Goal: Browse casually: Explore the website without a specific task or goal

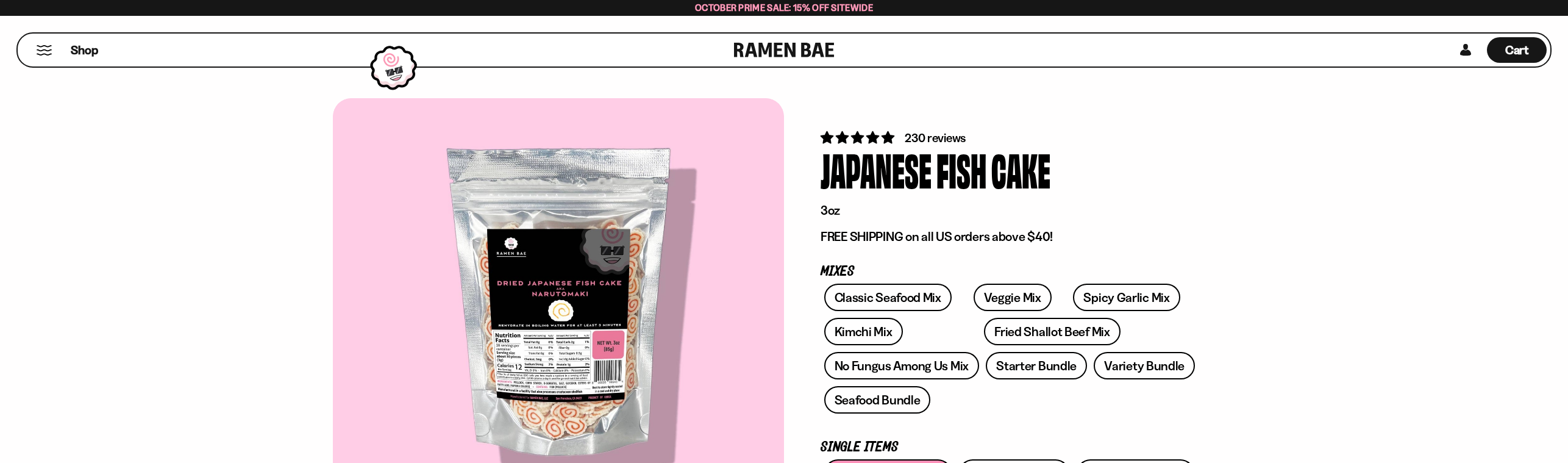
click at [794, 58] on link at bounding box center [784, 50] width 100 height 33
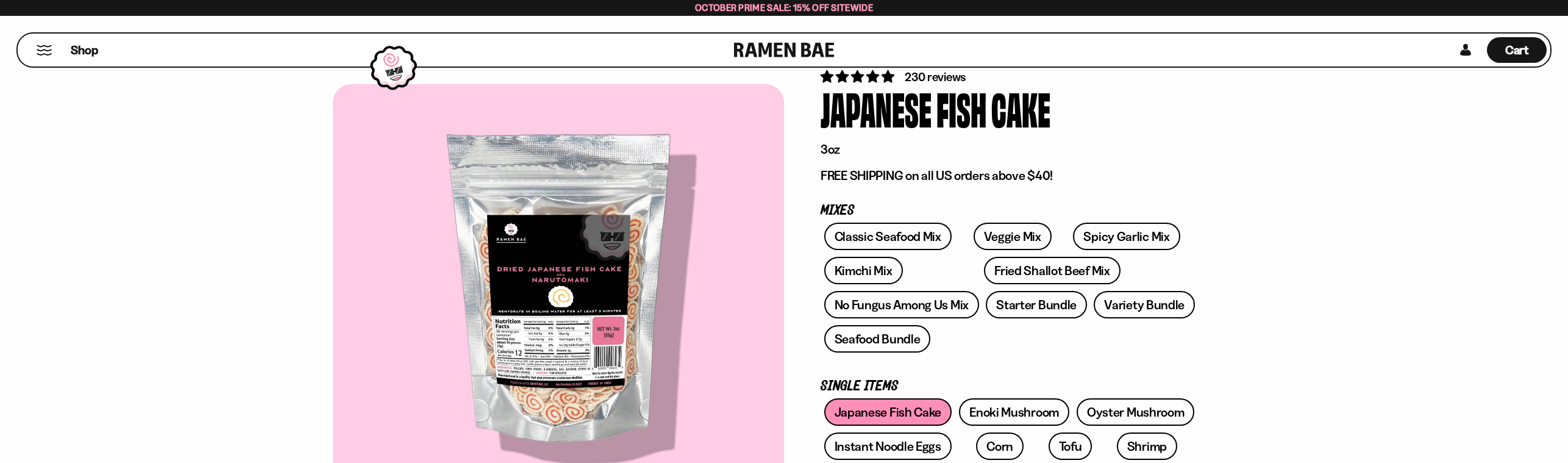
scroll to position [106, 0]
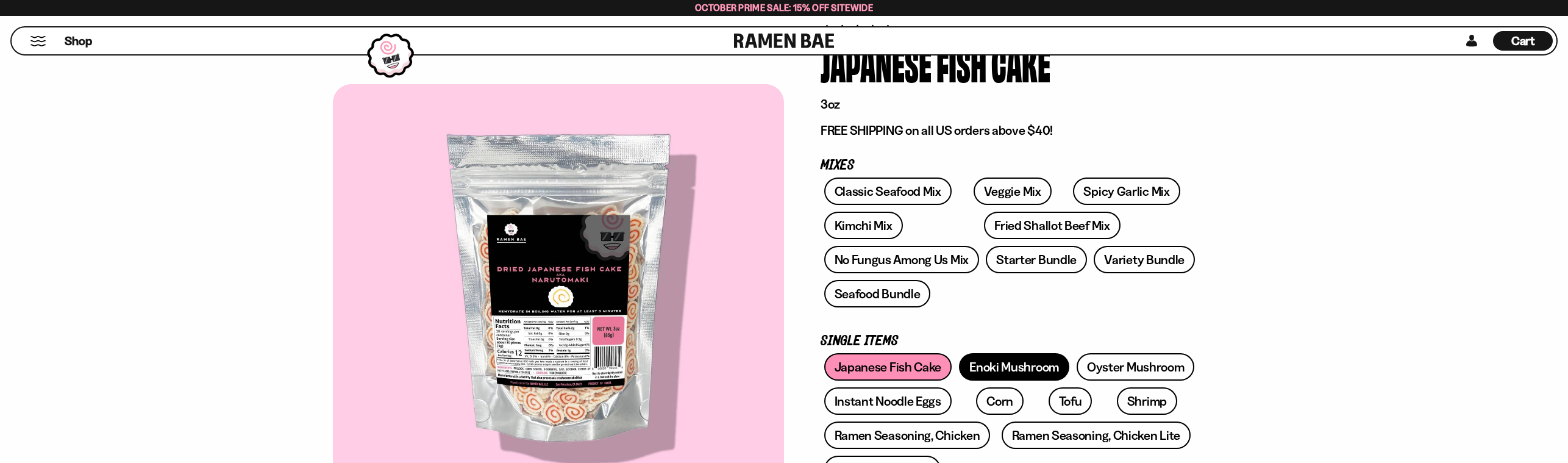
click at [1010, 368] on link "Enoki Mushroom" at bounding box center [1015, 367] width 111 height 28
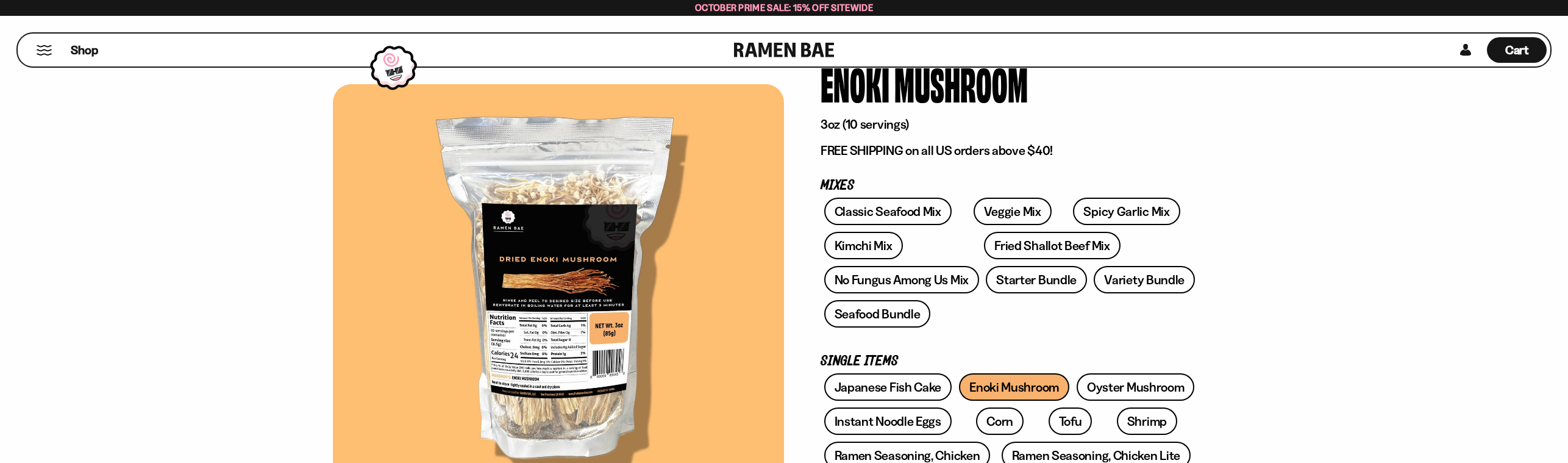
scroll to position [87, 0]
click at [924, 418] on link "Instant Noodle Eggs" at bounding box center [888, 420] width 127 height 28
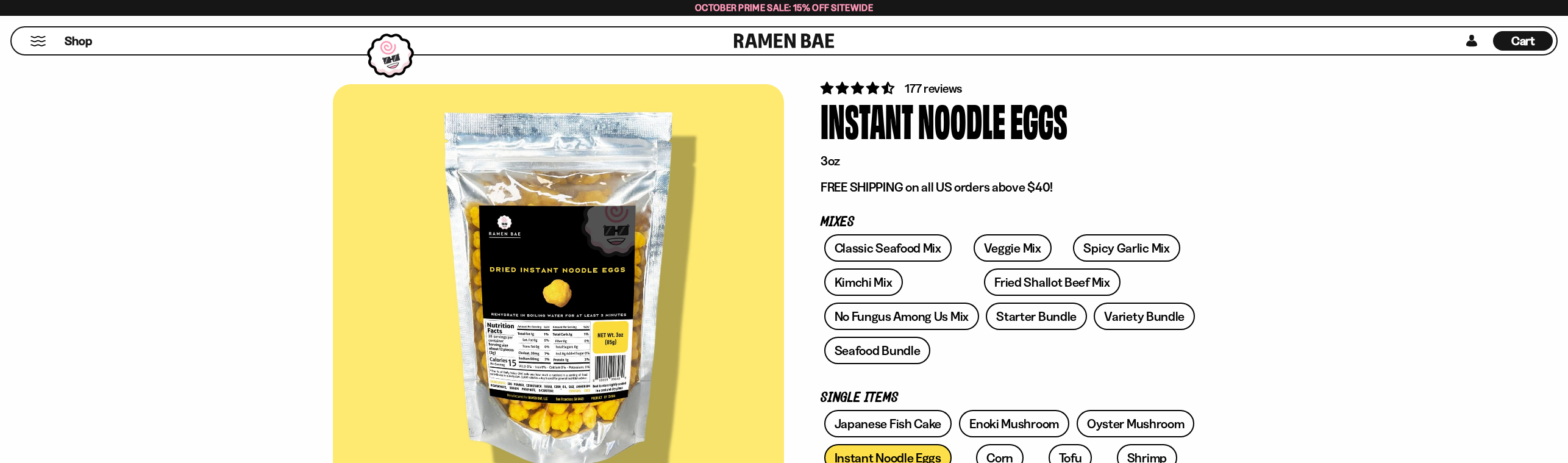
scroll to position [125, 0]
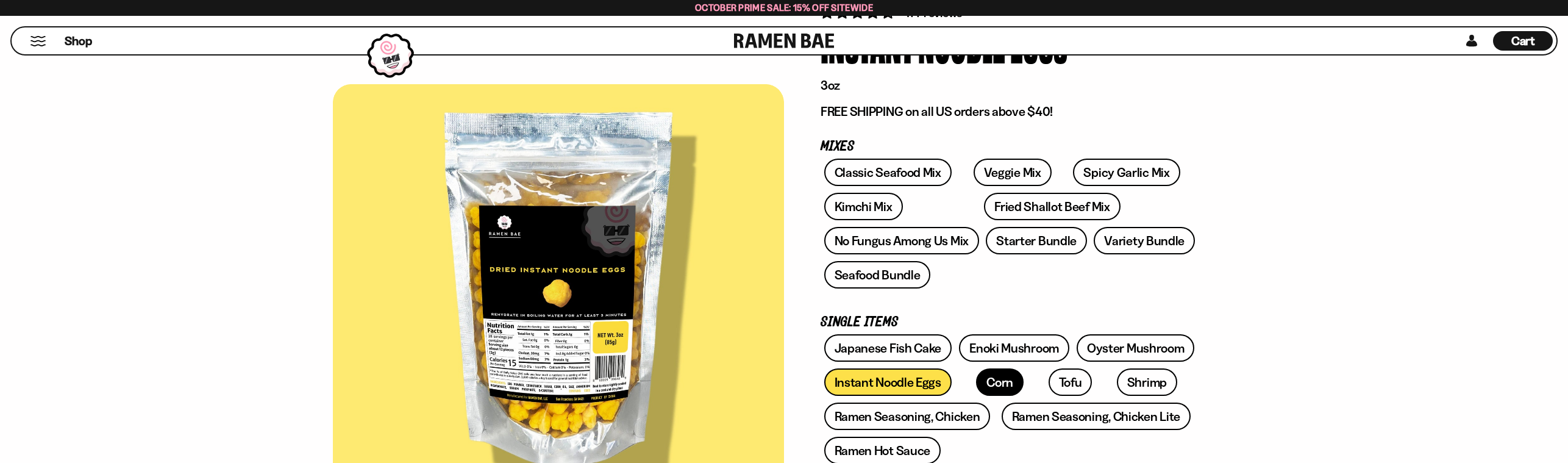
click at [998, 385] on link "Corn" at bounding box center [999, 382] width 48 height 28
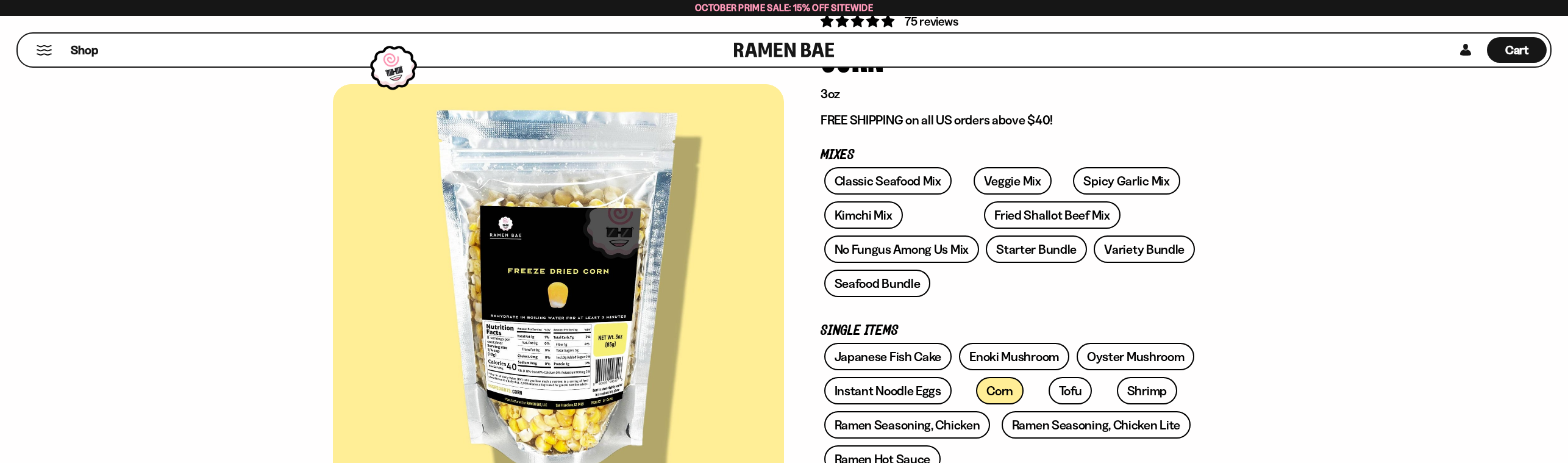
scroll to position [127, 0]
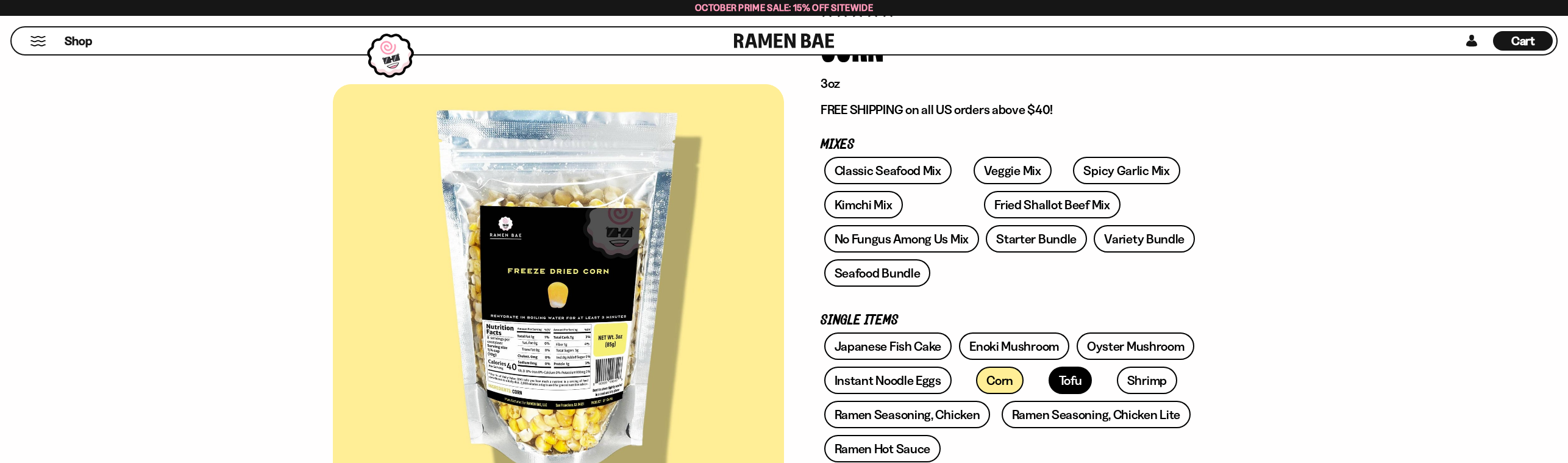
click at [1049, 381] on link "Tofu" at bounding box center [1070, 381] width 44 height 28
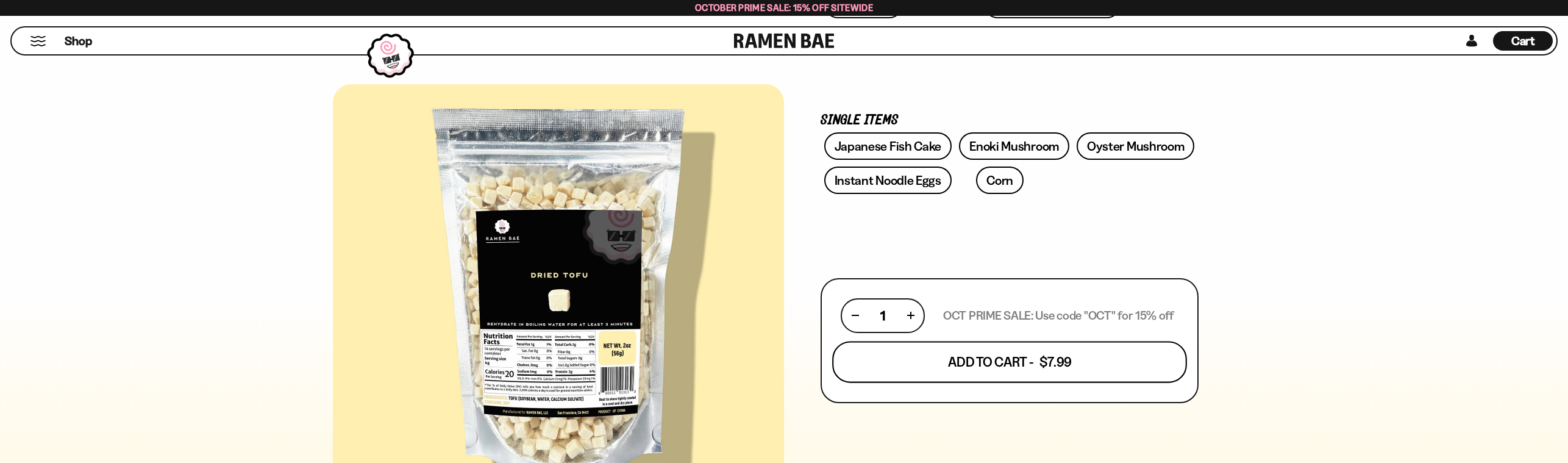
scroll to position [397, 0]
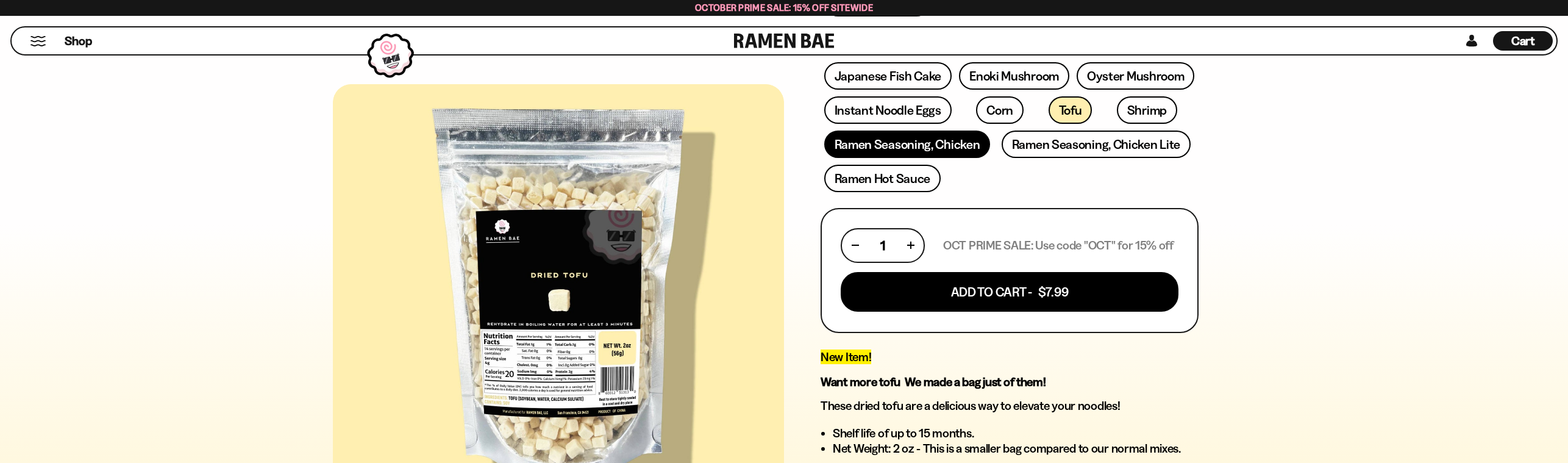
click at [915, 145] on link "Ramen Seasoning, Chicken" at bounding box center [907, 145] width 167 height 28
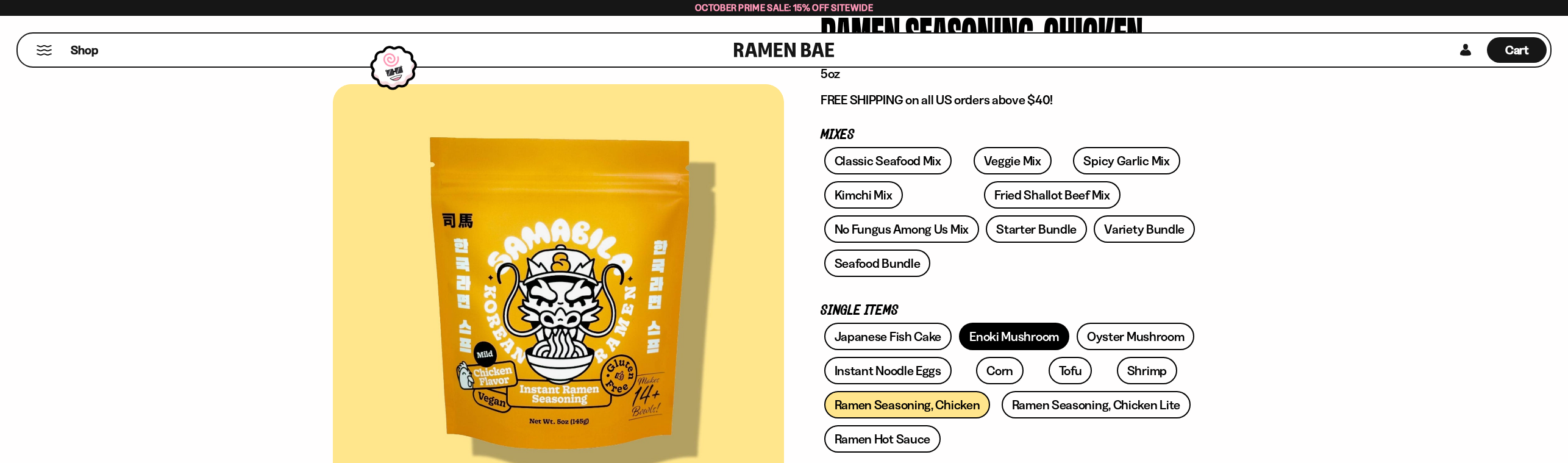
scroll to position [152, 0]
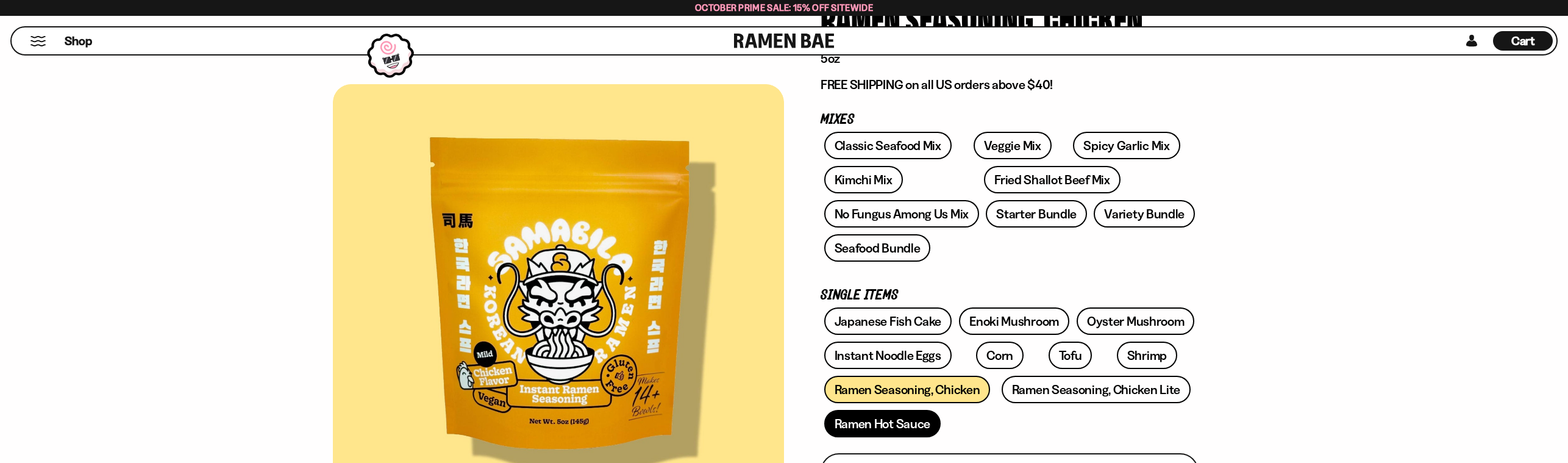
click at [927, 423] on link "Ramen Hot Sauce" at bounding box center [883, 424] width 117 height 28
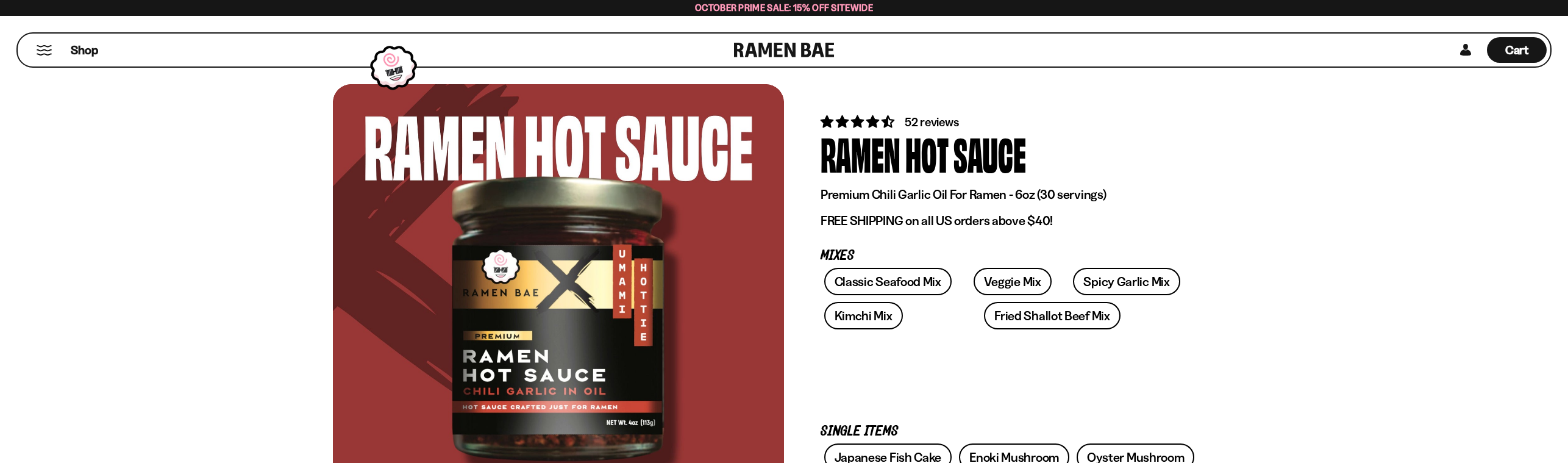
scroll to position [28, 0]
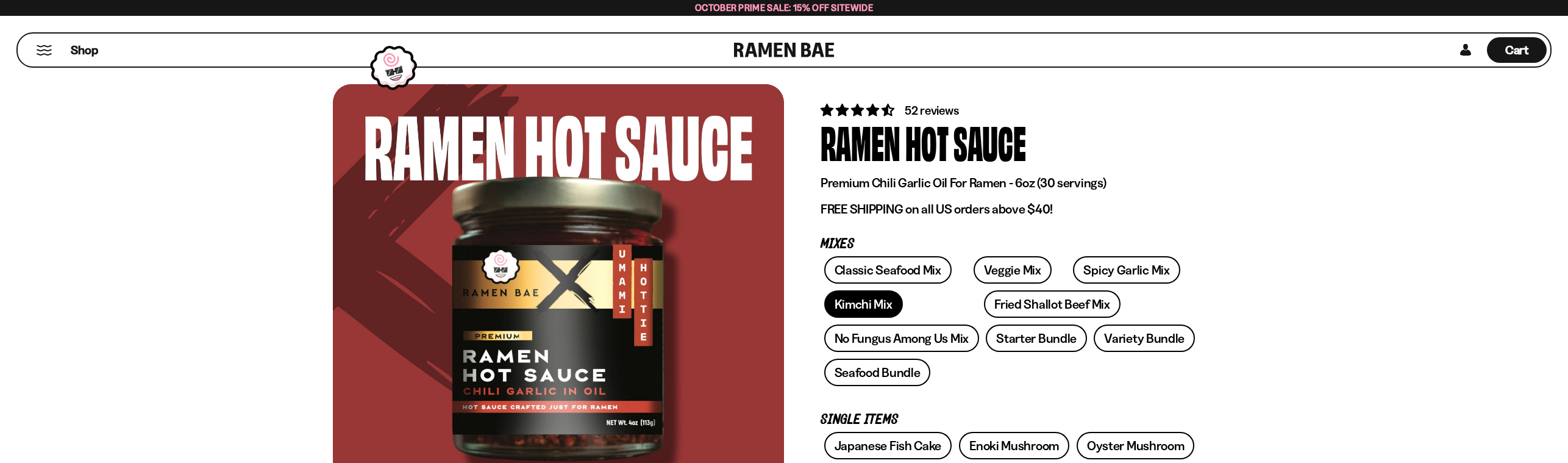
click at [883, 296] on link "Kimchi Mix" at bounding box center [864, 305] width 79 height 28
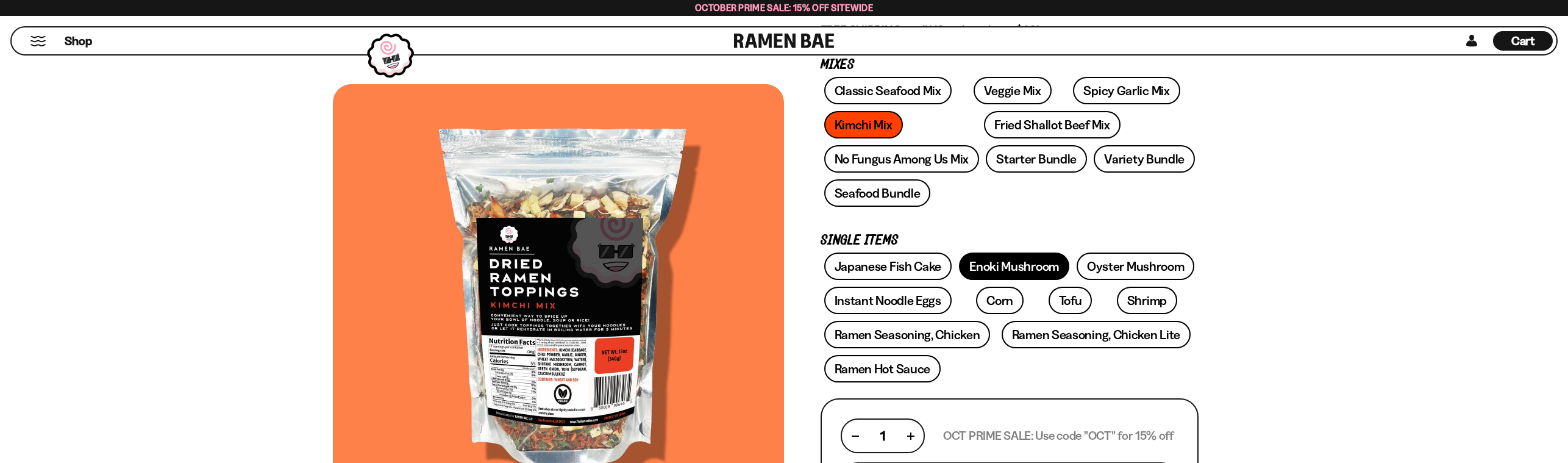
scroll to position [260, 0]
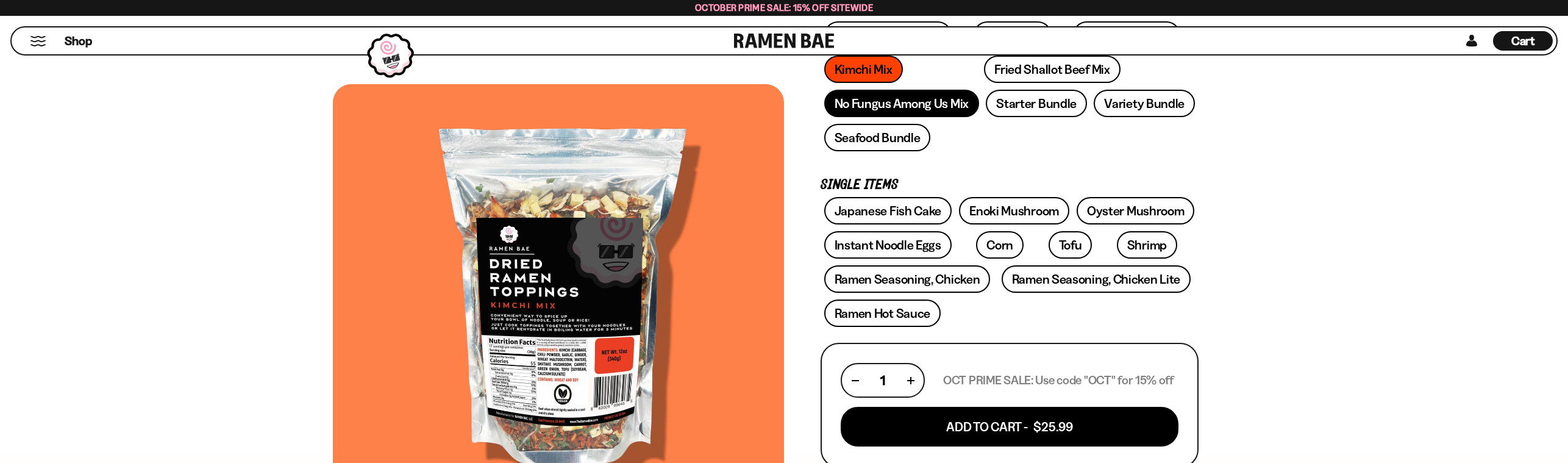
click at [943, 111] on link "No Fungus Among Us Mix" at bounding box center [902, 104] width 155 height 28
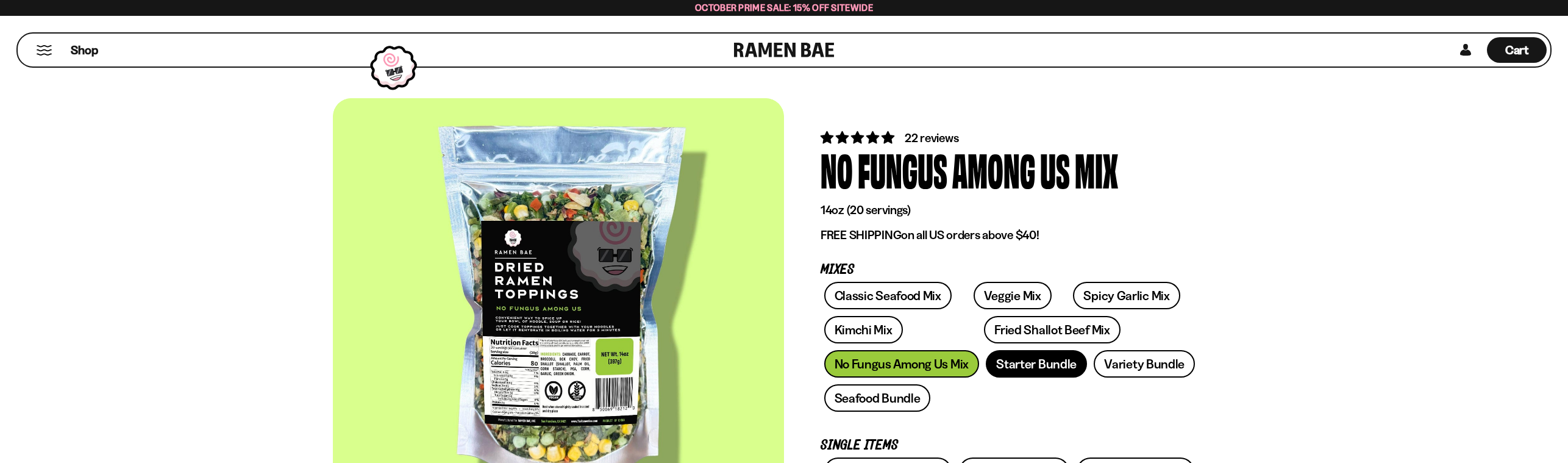
click at [1072, 366] on link "Starter Bundle" at bounding box center [1037, 364] width 101 height 28
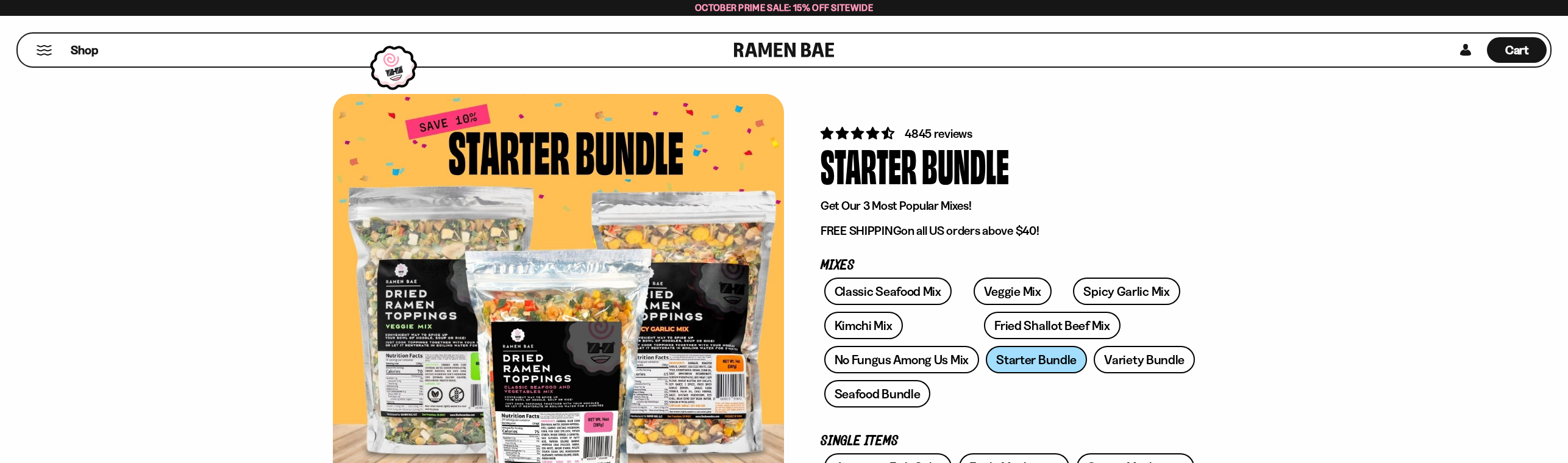
scroll to position [5, 0]
click at [1073, 292] on link "Spicy Garlic Mix" at bounding box center [1127, 291] width 107 height 28
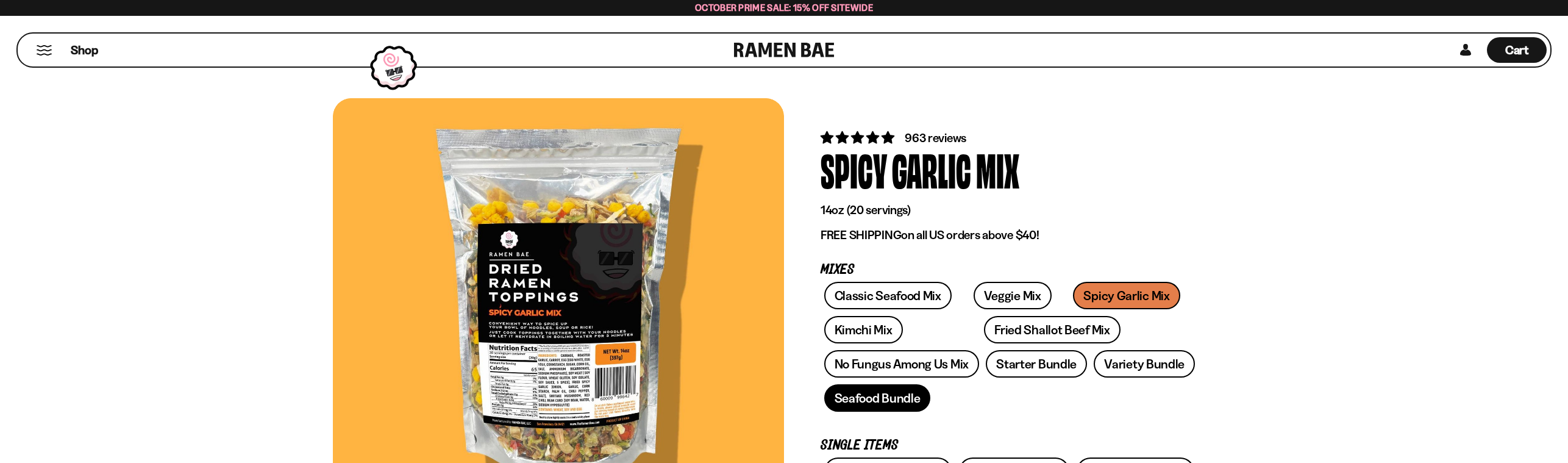
click at [897, 406] on link "Seafood Bundle" at bounding box center [878, 398] width 107 height 28
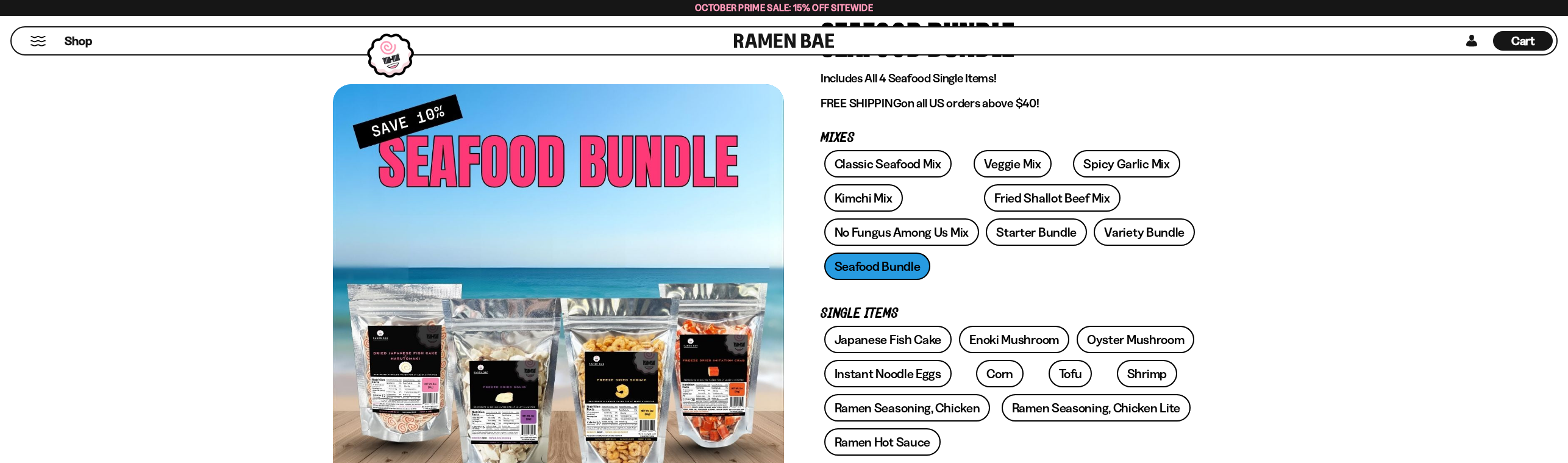
scroll to position [117, 0]
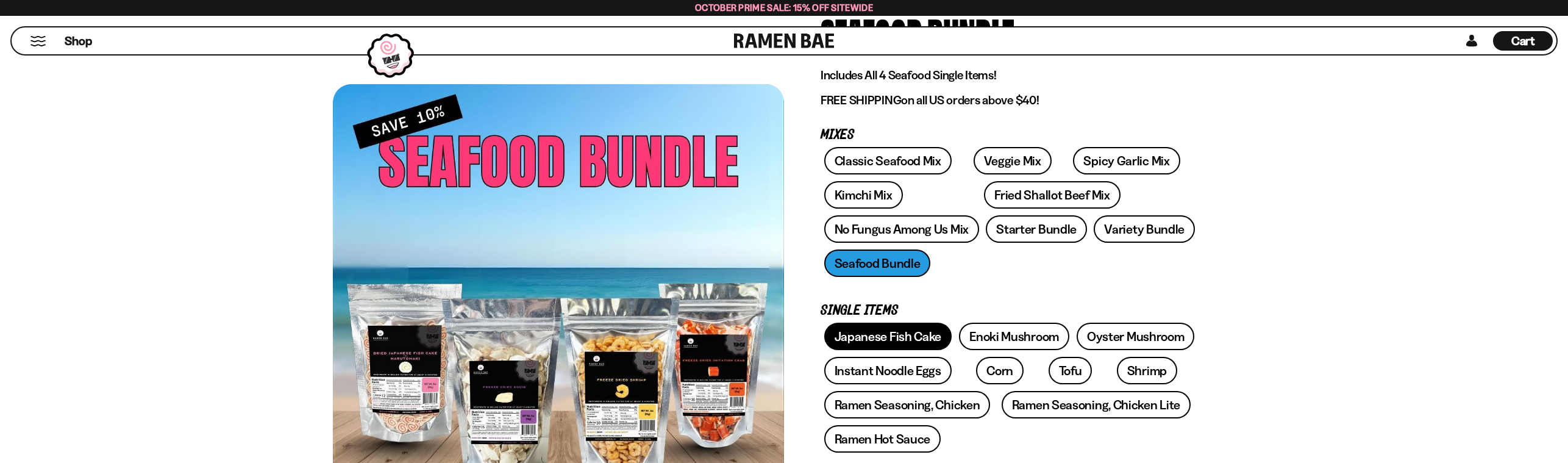
click at [895, 329] on link "Japanese Fish Cake" at bounding box center [888, 336] width 128 height 28
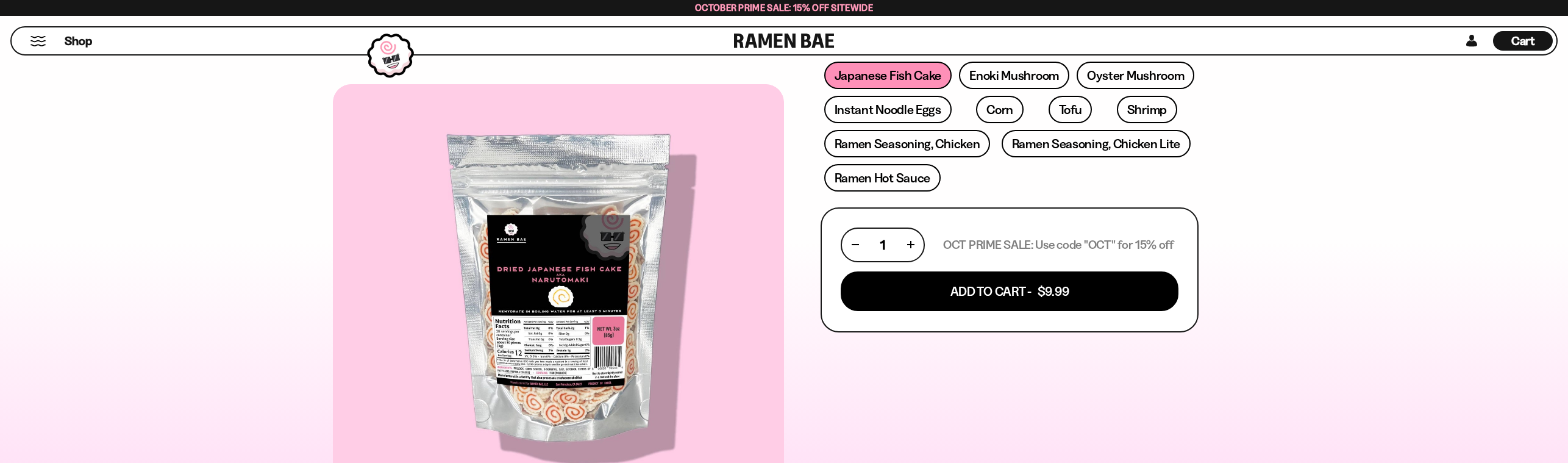
scroll to position [406, 0]
